Goal: Use online tool/utility: Utilize a website feature to perform a specific function

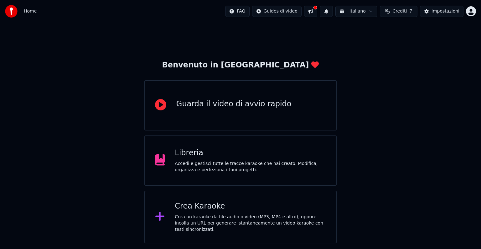
click at [212, 221] on div "Crea un karaoke da file audio o video (MP3, MP4 e altro), oppure incolla un URL…" at bounding box center [250, 223] width 151 height 19
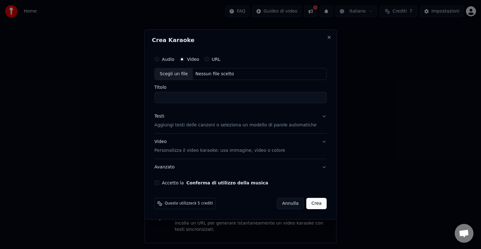
click at [174, 74] on div "Scegli un file" at bounding box center [174, 73] width 38 height 11
type input "**********"
click at [313, 203] on button "Crea" at bounding box center [317, 203] width 20 height 11
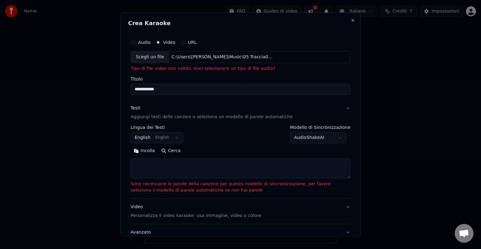
select select
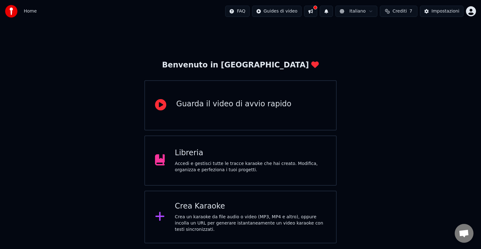
click at [423, 64] on div "Benvenuto in Youka Guarda il video di avvio rapido Libreria Accedi e gestisci t…" at bounding box center [240, 133] width 481 height 221
click at [280, 220] on div "Crea un karaoke da file audio o video (MP3, MP4 e altro), oppure incolla un URL…" at bounding box center [250, 223] width 151 height 19
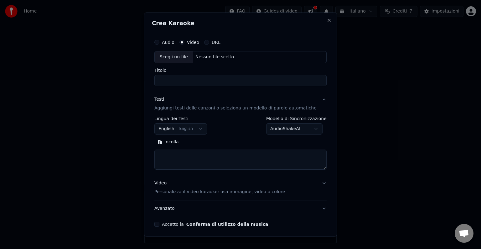
select select
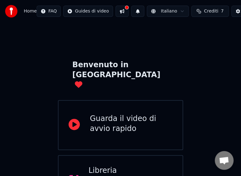
click at [135, 39] on div "Benvenuto in Youka Guarda il video di avvio rapido Libreria Accedi e gestisci t…" at bounding box center [120, 151] width 241 height 256
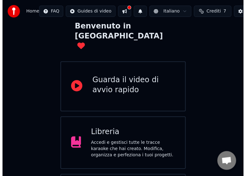
scroll to position [75, 0]
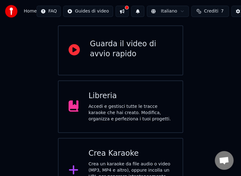
click at [121, 149] on div "Crea Karaoke" at bounding box center [131, 154] width 84 height 10
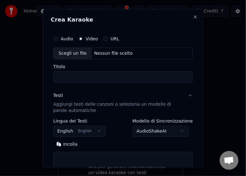
click at [72, 52] on div "Scegli un file" at bounding box center [73, 53] width 38 height 11
type input "**********"
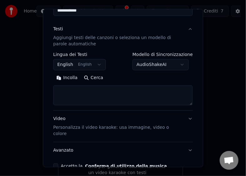
scroll to position [70, 0]
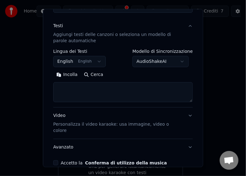
click at [57, 161] on button "Accetto la Conferma di utilizzo della musica" at bounding box center [55, 163] width 5 height 5
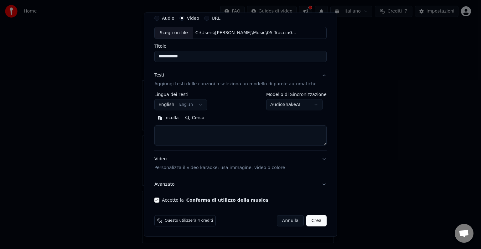
scroll to position [24, 0]
click at [312, 220] on button "Crea" at bounding box center [317, 220] width 20 height 11
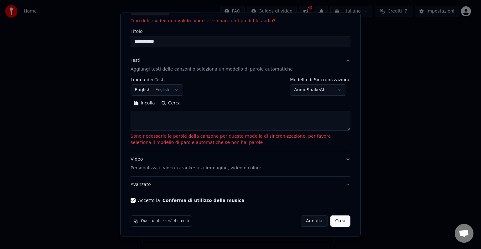
scroll to position [0, 0]
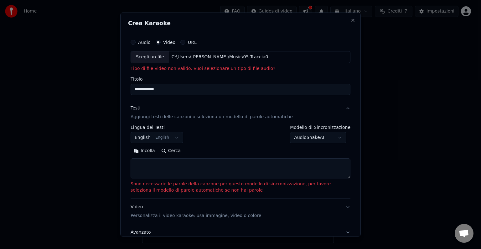
select select
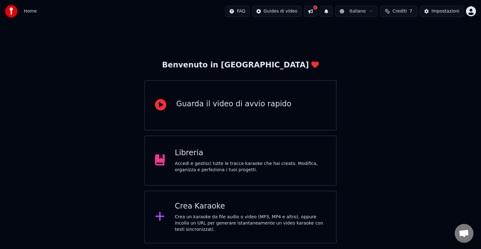
click at [207, 216] on div "Crea un karaoke da file audio o video (MP3, MP4 e altro), oppure incolla un URL…" at bounding box center [250, 223] width 151 height 19
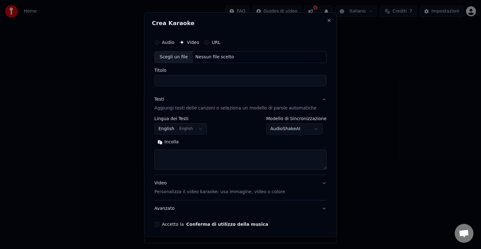
click at [172, 57] on div "Scegli un file" at bounding box center [174, 56] width 38 height 11
type input "**********"
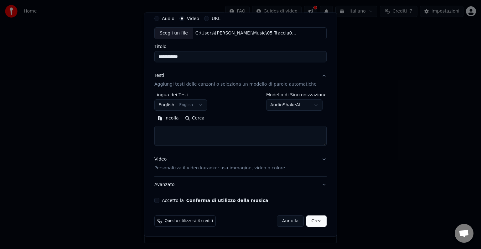
click at [312, 219] on button "Crea" at bounding box center [317, 220] width 20 height 11
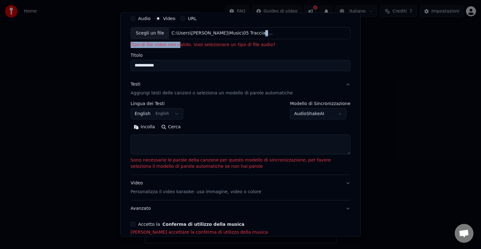
drag, startPoint x: 213, startPoint y: 42, endPoint x: 269, endPoint y: 39, distance: 56.2
click at [269, 39] on div "Audio Video URL Scegli un file C:\Users\[PERSON_NAME]\Music\05 Traccia05.mp3 Ti…" at bounding box center [241, 30] width 220 height 36
click at [276, 48] on div "**********" at bounding box center [241, 41] width 220 height 59
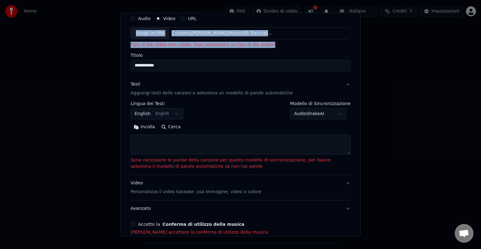
drag, startPoint x: 267, startPoint y: 44, endPoint x: 171, endPoint y: 48, distance: 96.9
click at [117, 51] on body "**********" at bounding box center [240, 121] width 481 height 243
click at [283, 48] on div "**********" at bounding box center [241, 41] width 220 height 59
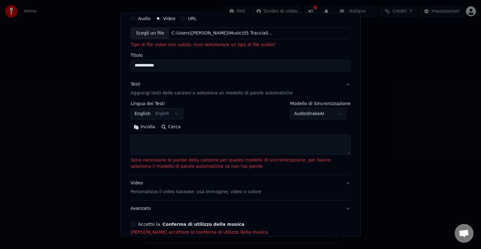
click at [247, 46] on p "Tipo di file video non valido. Vuoi selezionare un tipo di file audio?" at bounding box center [241, 45] width 220 height 6
click at [143, 144] on textarea at bounding box center [241, 144] width 220 height 20
click at [174, 64] on input "**********" at bounding box center [241, 65] width 220 height 11
click at [133, 223] on button "Accetto la Conferma di utilizzo della musica" at bounding box center [133, 224] width 5 height 5
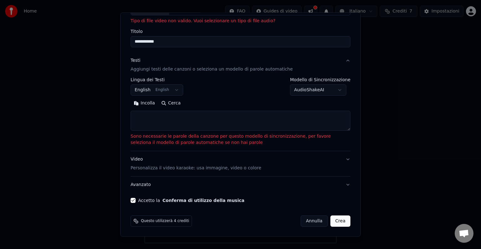
click at [342, 221] on button "Crea" at bounding box center [341, 220] width 20 height 11
click at [338, 221] on button "Crea" at bounding box center [341, 220] width 20 height 11
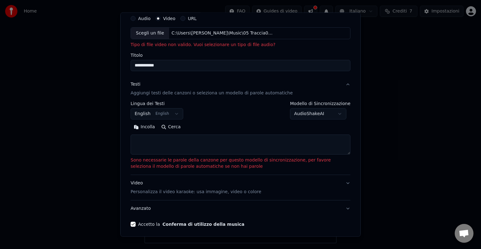
scroll to position [0, 0]
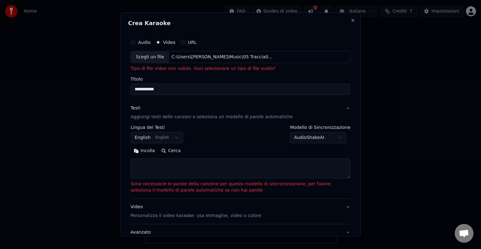
click at [142, 44] on label "Audio" at bounding box center [144, 42] width 13 height 4
click at [136, 44] on button "Audio" at bounding box center [133, 42] width 5 height 5
click at [153, 56] on div "Scegli un file" at bounding box center [150, 56] width 38 height 11
type input "**********"
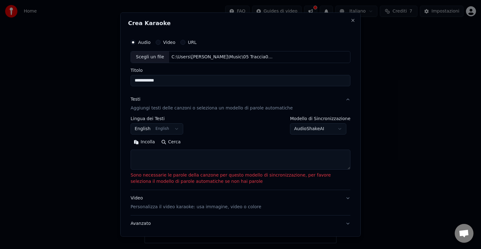
click at [146, 56] on div "Scegli un file" at bounding box center [150, 56] width 38 height 11
click at [142, 160] on textarea at bounding box center [241, 160] width 220 height 20
paste textarea "**********"
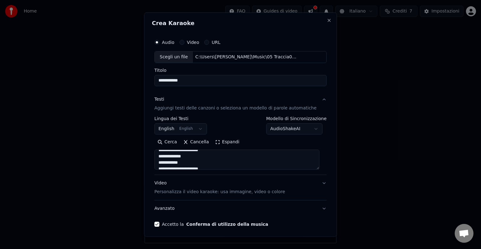
scroll to position [330, 0]
type textarea "**********"
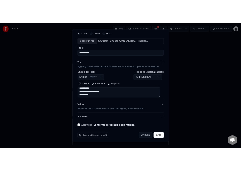
scroll to position [24, 0]
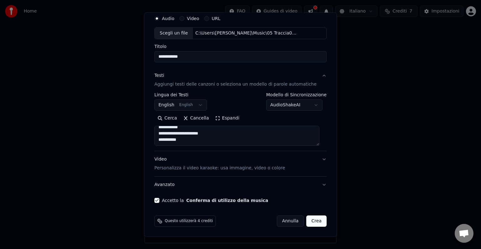
click at [310, 222] on button "Crea" at bounding box center [317, 220] width 20 height 11
select select "**"
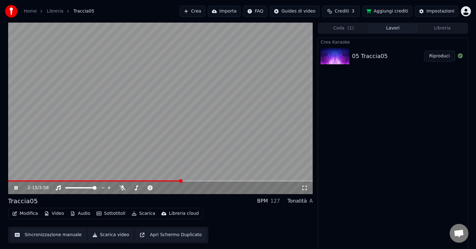
click at [16, 185] on icon at bounding box center [20, 187] width 15 height 5
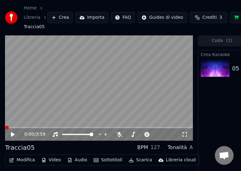
click at [5, 128] on span at bounding box center [5, 127] width 0 height 1
click at [13, 134] on icon at bounding box center [13, 134] width 4 height 4
drag, startPoint x: 10, startPoint y: 134, endPoint x: 13, endPoint y: 132, distance: 3.7
click at [13, 132] on icon at bounding box center [17, 134] width 14 height 5
click at [55, 127] on span at bounding box center [56, 128] width 4 height 4
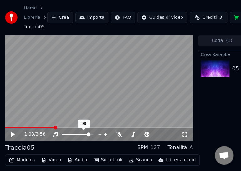
click at [90, 136] on span at bounding box center [89, 135] width 4 height 4
click at [13, 135] on icon at bounding box center [13, 134] width 4 height 4
click at [15, 133] on icon at bounding box center [17, 134] width 14 height 5
click at [12, 134] on icon at bounding box center [13, 134] width 4 height 4
click at [13, 134] on icon at bounding box center [12, 135] width 3 height 4
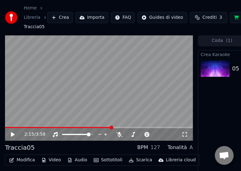
click at [220, 67] on img at bounding box center [215, 68] width 29 height 16
click at [117, 60] on video at bounding box center [99, 88] width 188 height 106
click at [12, 133] on icon at bounding box center [12, 135] width 3 height 4
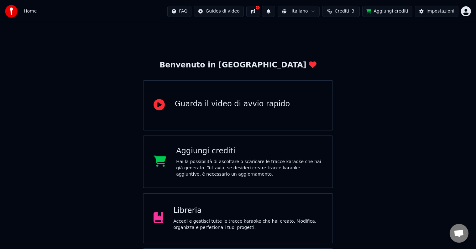
click at [201, 225] on div "Accedi e gestisci tutte le tracce karaoke che hai creato. Modifica, organizza e…" at bounding box center [247, 224] width 149 height 13
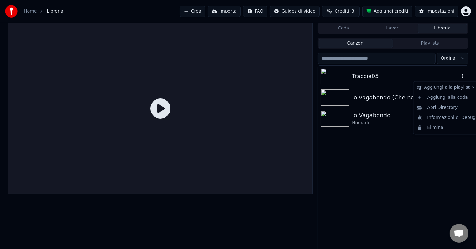
click at [463, 76] on icon "button" at bounding box center [462, 75] width 6 height 5
click at [447, 108] on div "Apri Directory" at bounding box center [447, 107] width 64 height 10
click at [462, 77] on icon "button" at bounding box center [462, 75] width 6 height 5
click at [454, 88] on div "Aggiungi alla playlist" at bounding box center [447, 87] width 64 height 10
click at [384, 73] on div "Traccia05" at bounding box center [405, 76] width 107 height 9
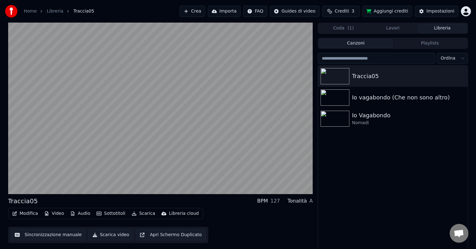
click at [136, 213] on icon "button" at bounding box center [134, 213] width 5 height 4
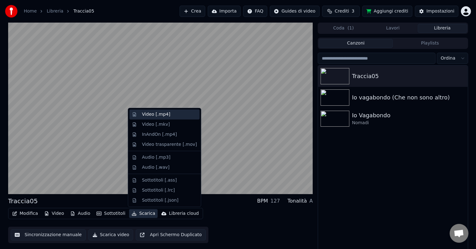
click at [158, 115] on div "Video [.mp4]" at bounding box center [156, 114] width 28 height 6
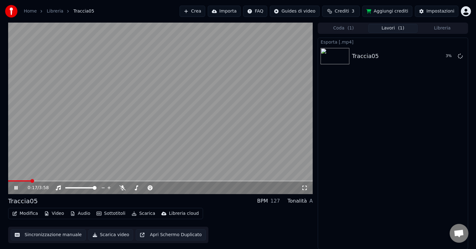
click at [16, 188] on icon at bounding box center [20, 187] width 15 height 5
click at [58, 11] on link "Libreria" at bounding box center [55, 11] width 17 height 6
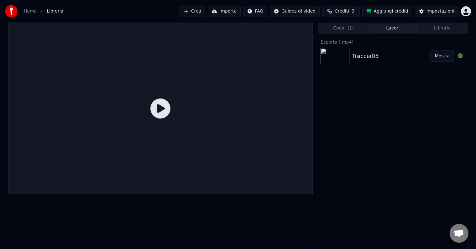
click at [445, 58] on button "Mostra" at bounding box center [443, 55] width 26 height 11
